Goal: Information Seeking & Learning: Compare options

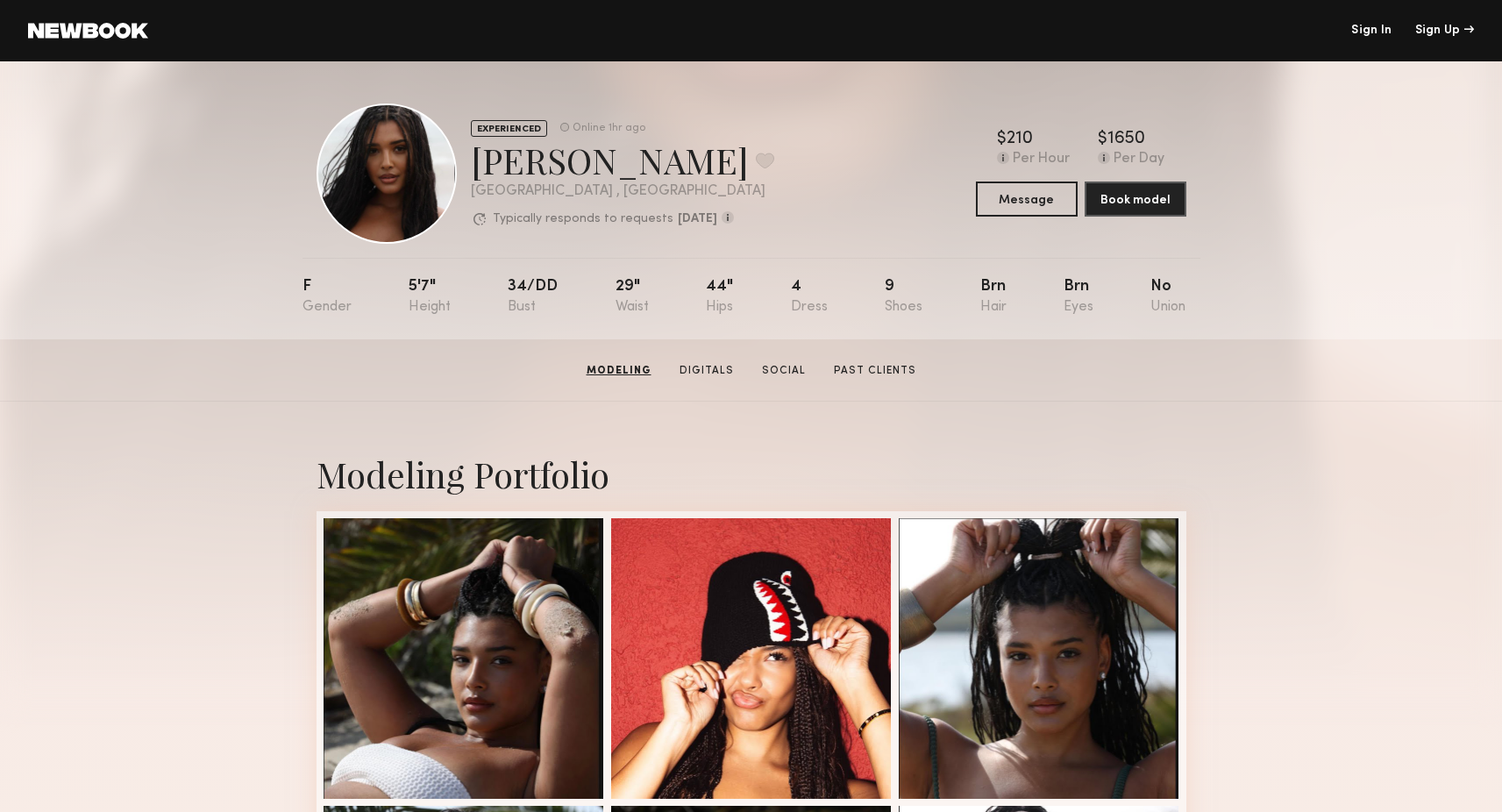
scroll to position [238, 0]
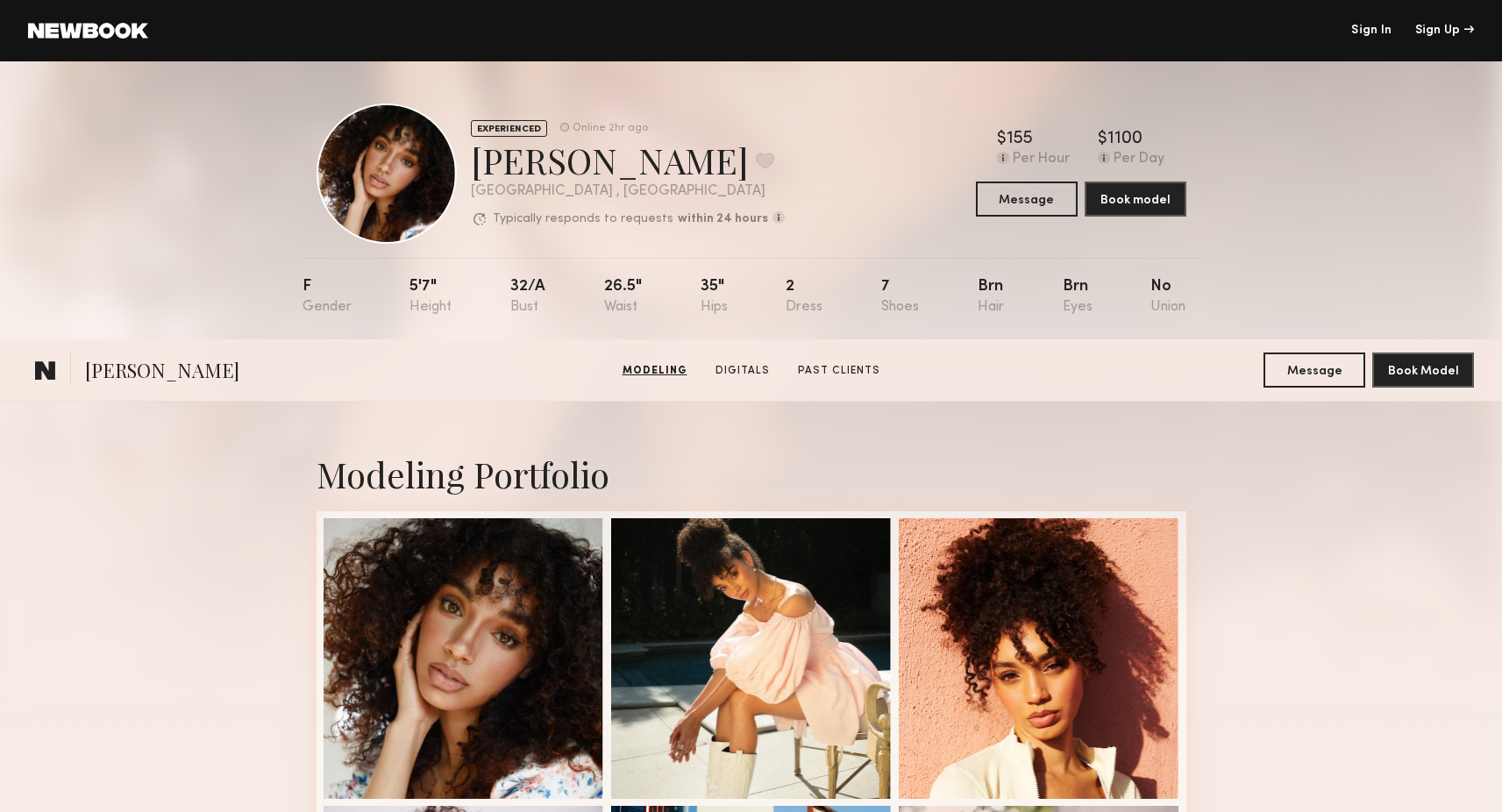
scroll to position [1938, 0]
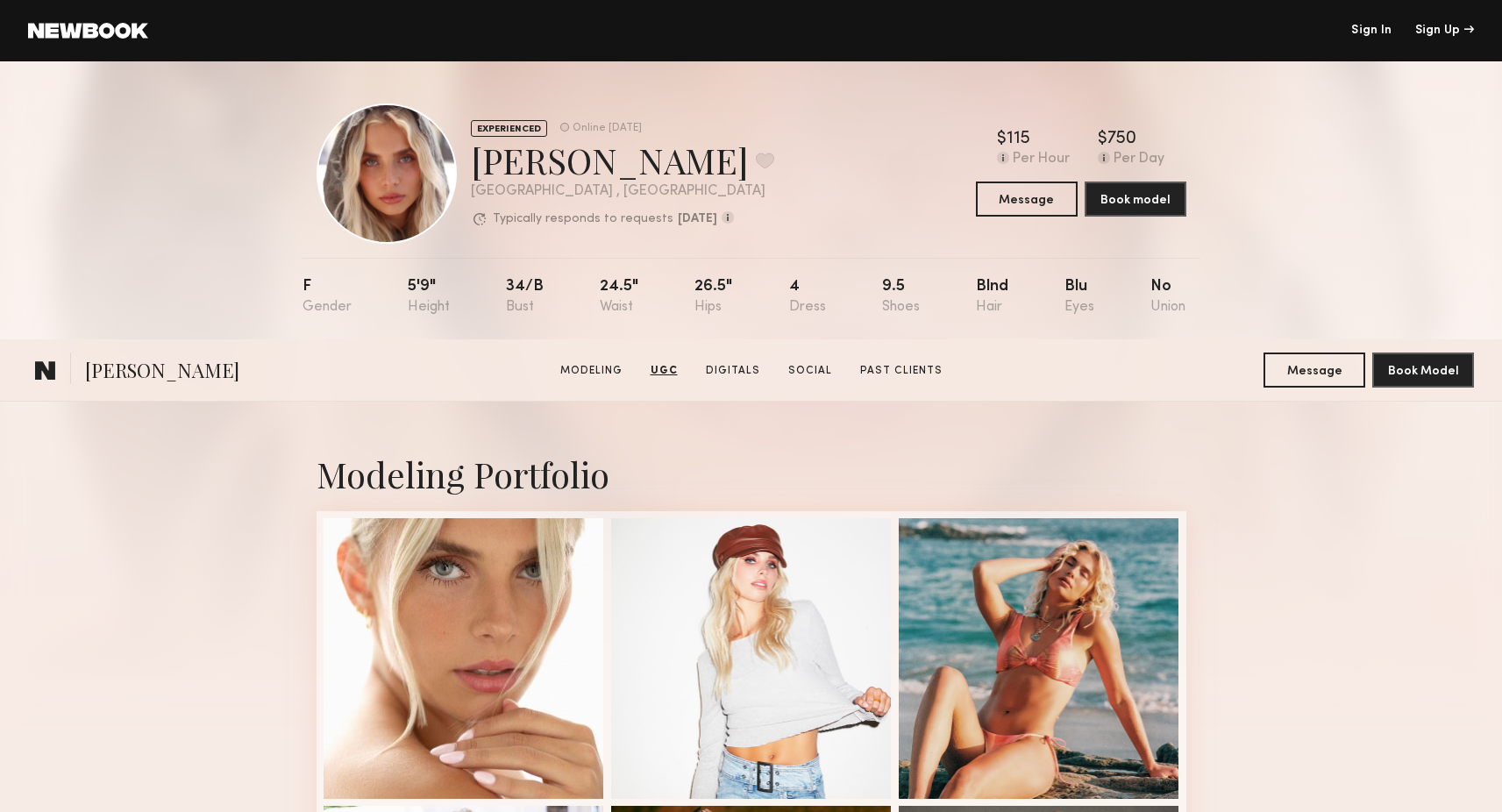
scroll to position [3901, 0]
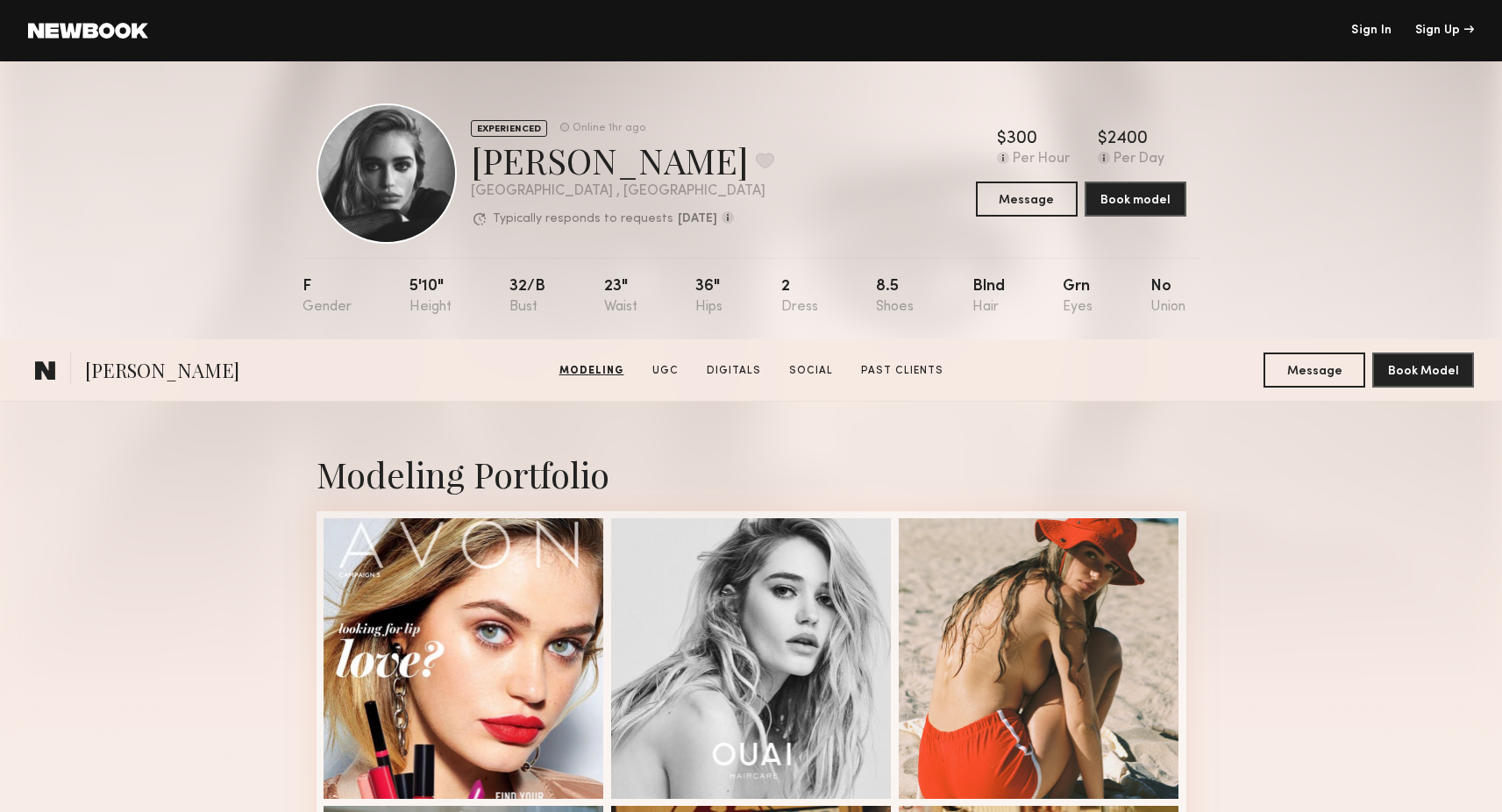
scroll to position [1495, 0]
